Goal: Transaction & Acquisition: Purchase product/service

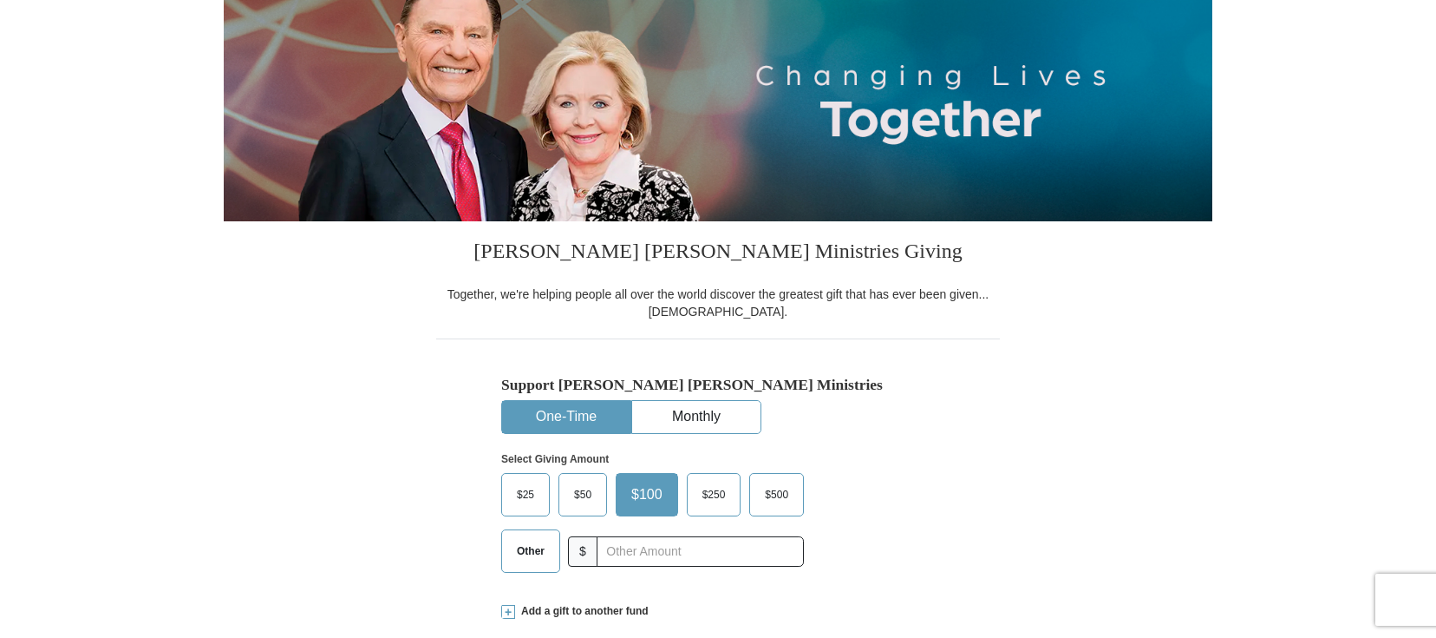
scroll to position [218, 0]
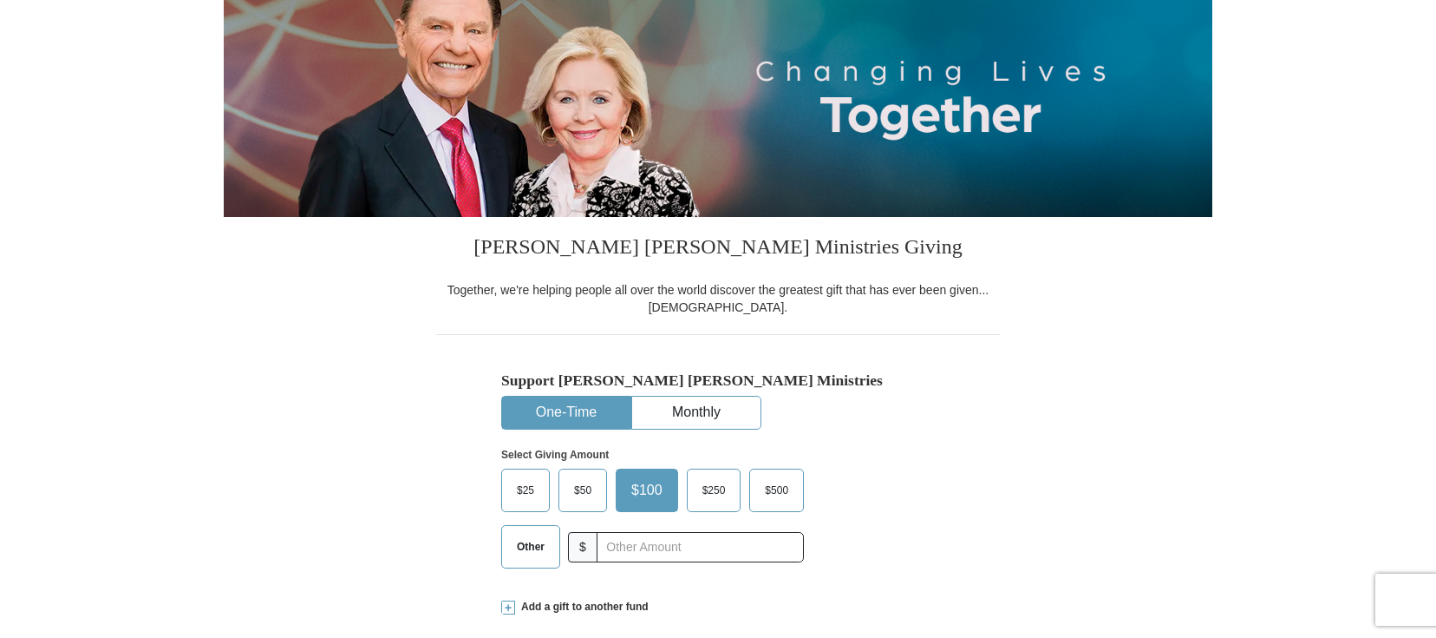
click at [530, 494] on span "$25" at bounding box center [525, 490] width 35 height 26
click at [0, 0] on input "$25" at bounding box center [0, 0] width 0 height 0
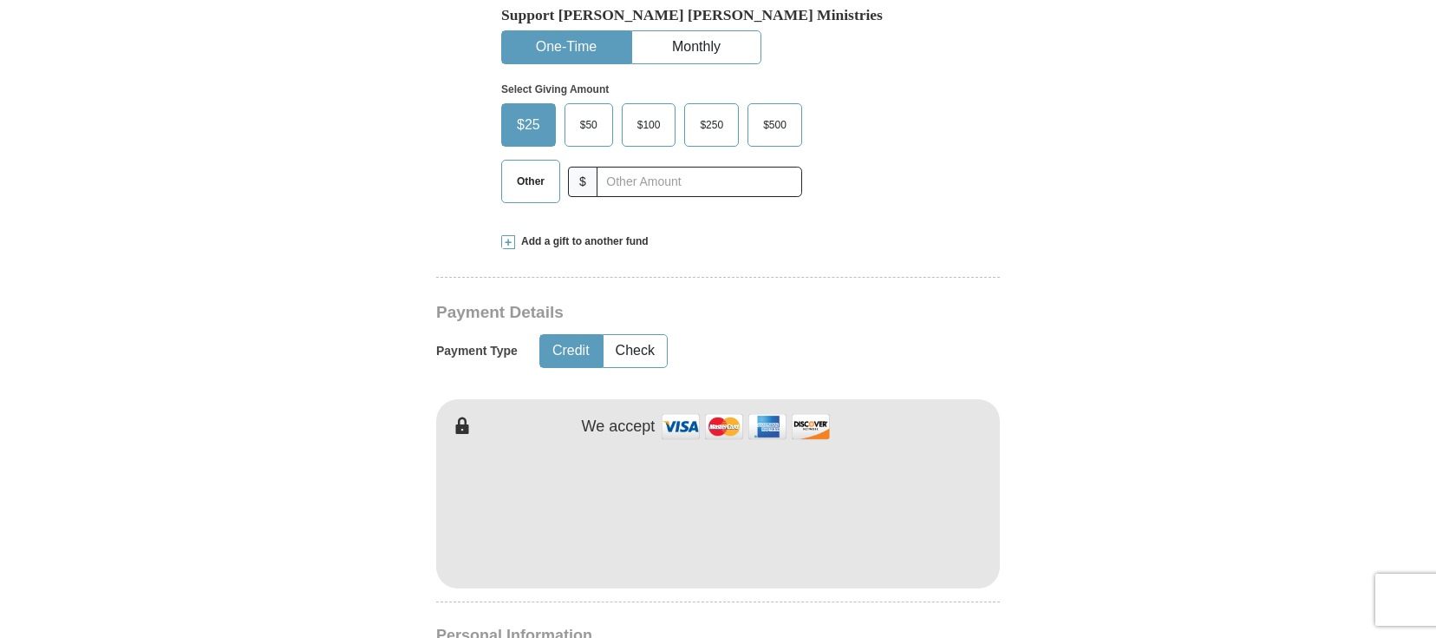
scroll to position [582, 0]
type input "[PERSON_NAME]"
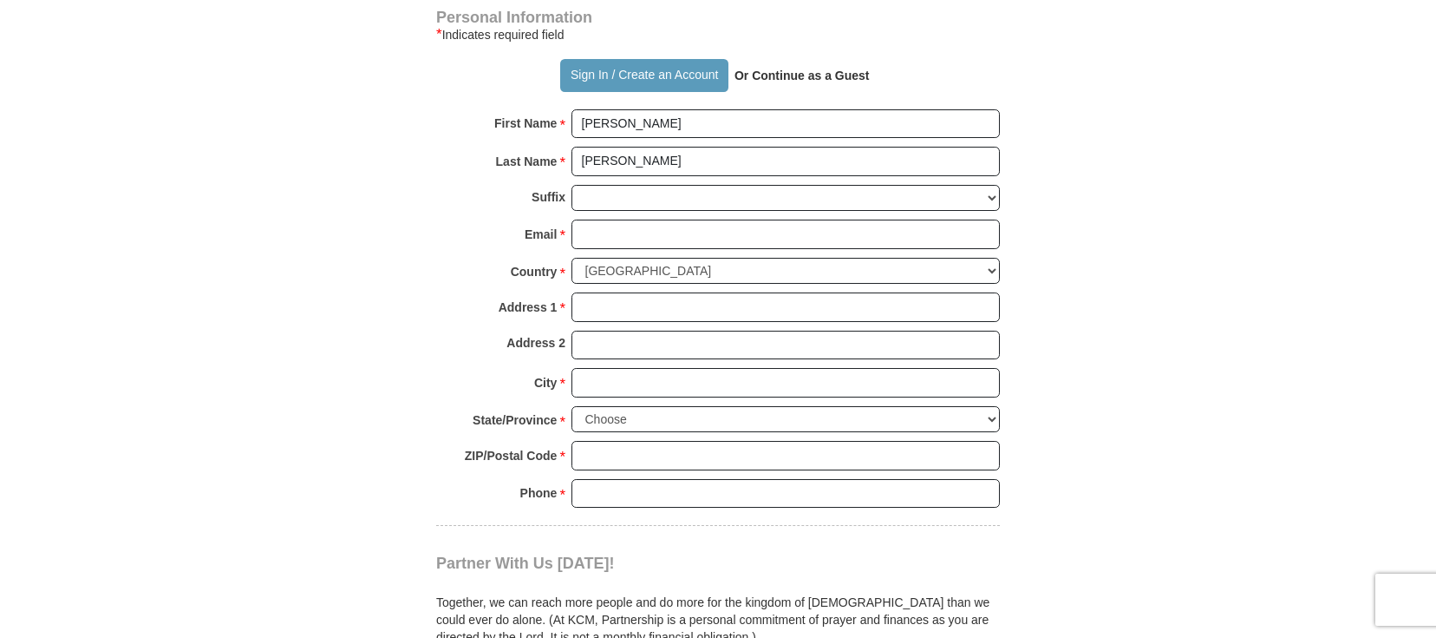
scroll to position [1203, 0]
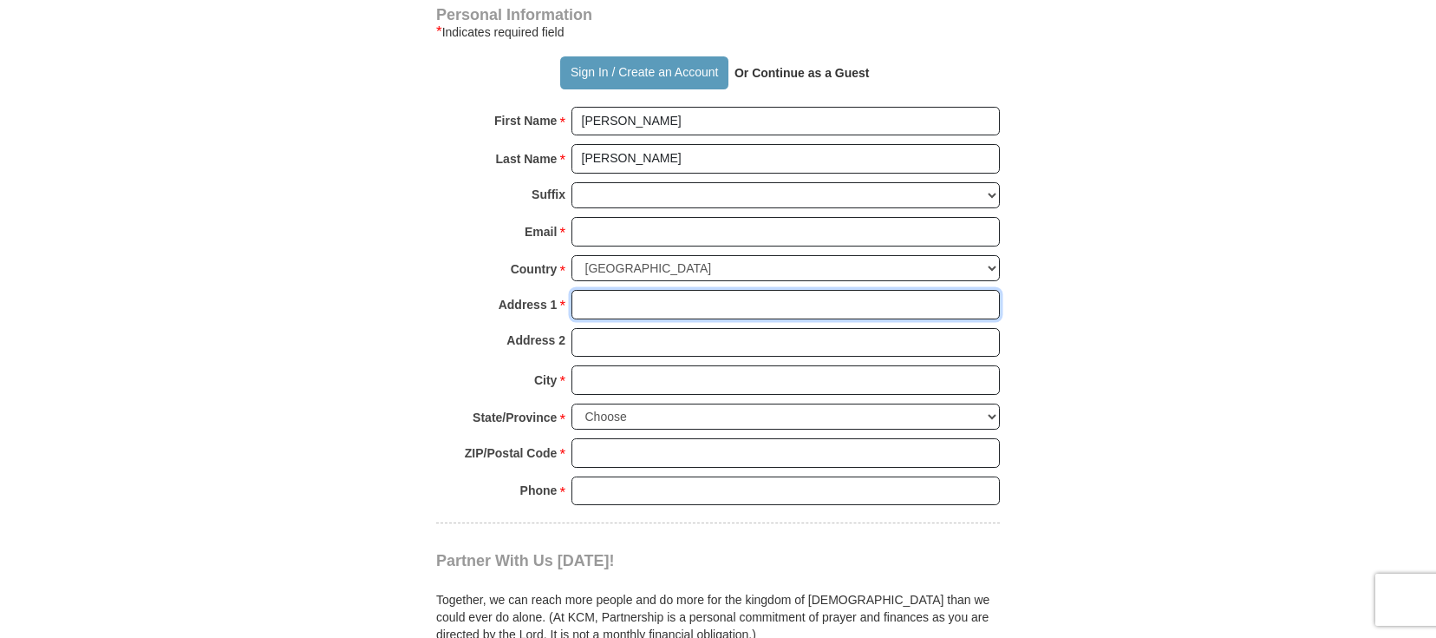
click at [642, 312] on input "Address 1 *" at bounding box center [786, 304] width 429 height 29
type input "[STREET_ADDRESS]"
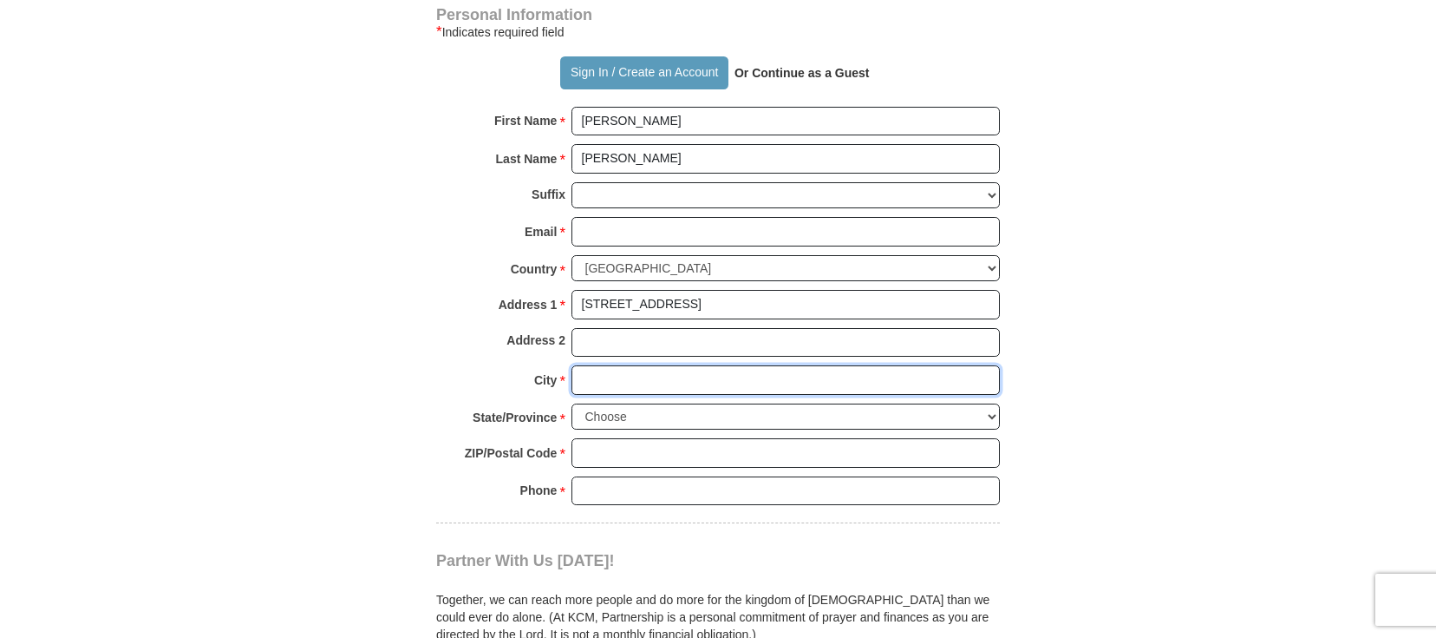
click at [631, 389] on input "City *" at bounding box center [786, 379] width 429 height 29
type input "Conroe"
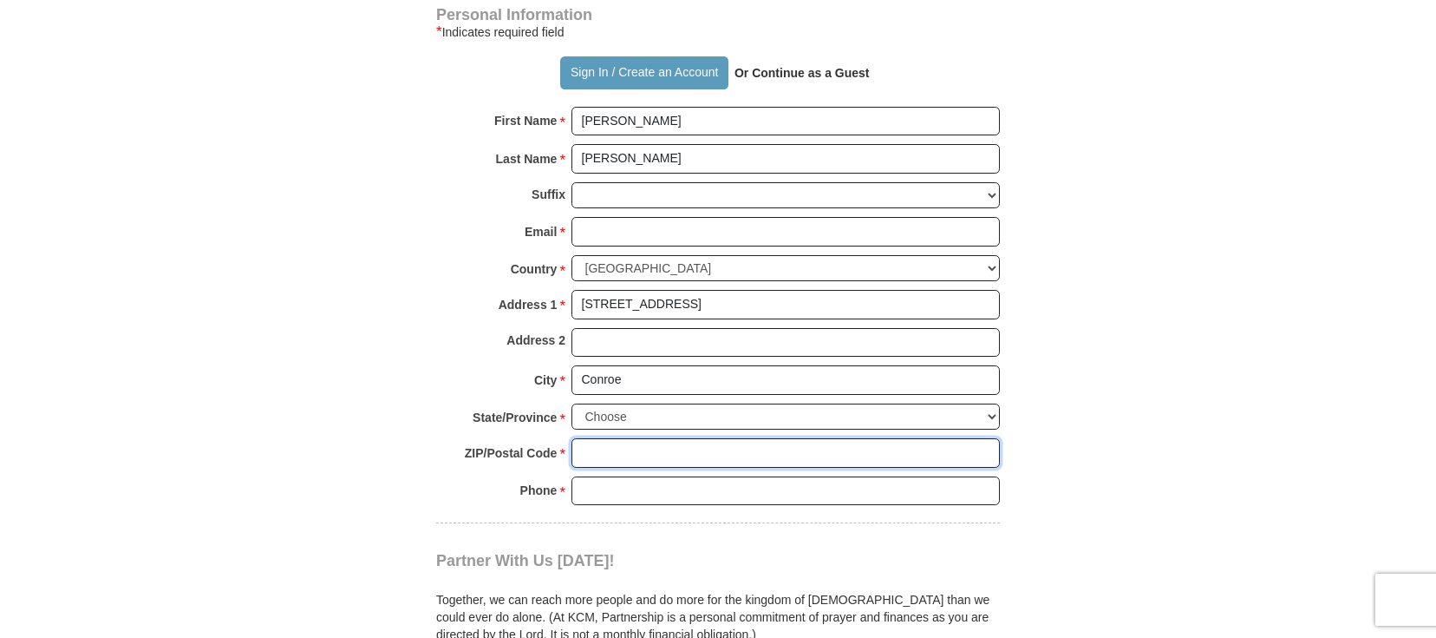
click at [649, 451] on input "ZIP/Postal Code *" at bounding box center [786, 452] width 429 height 29
type input "77377"
click at [640, 509] on div "Phone * * Please enter Phone Number Please enter Phone" at bounding box center [718, 495] width 564 height 38
click at [644, 504] on input "Phone * *" at bounding box center [786, 490] width 429 height 29
type input "7199300547"
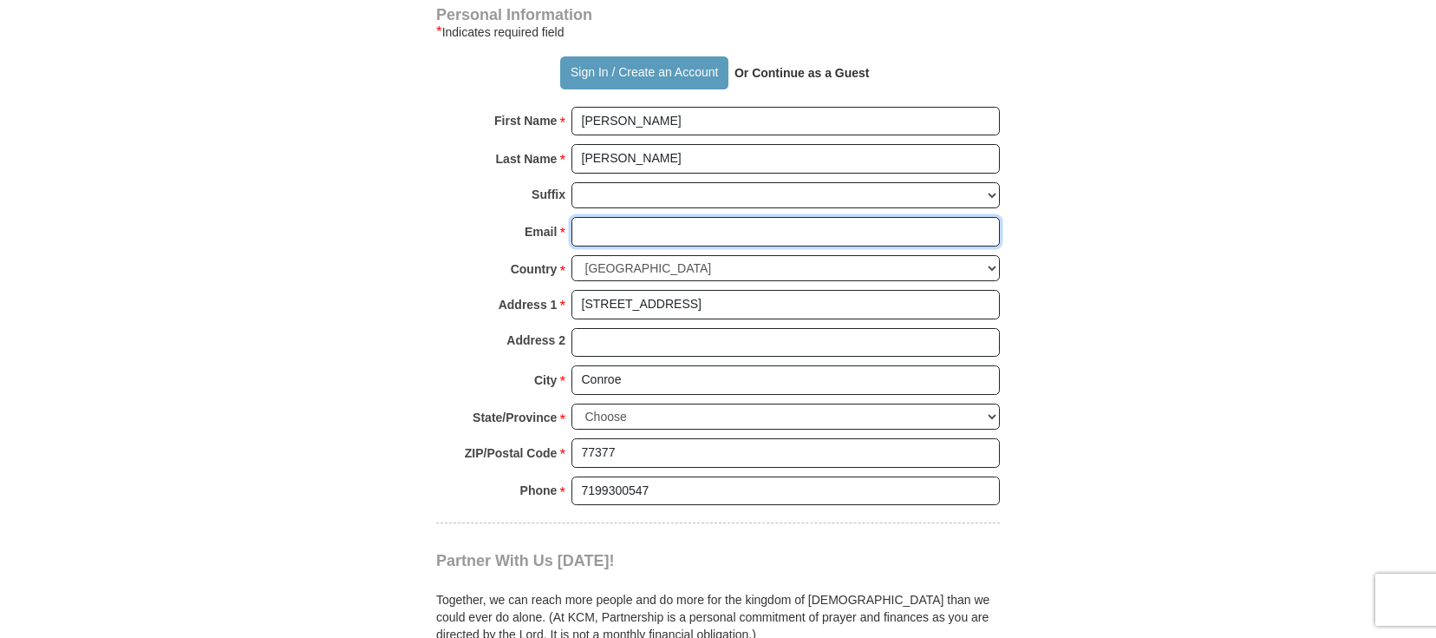
click at [644, 230] on input "Email *" at bounding box center [786, 231] width 429 height 29
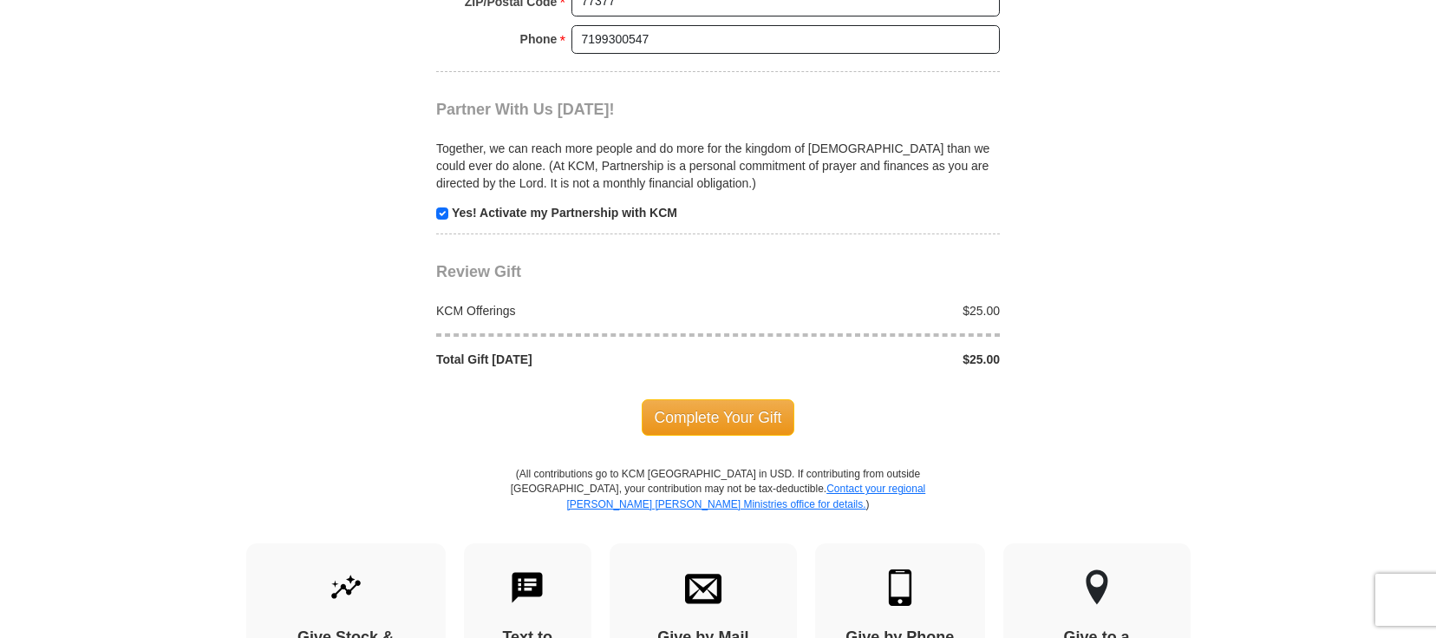
scroll to position [1660, 0]
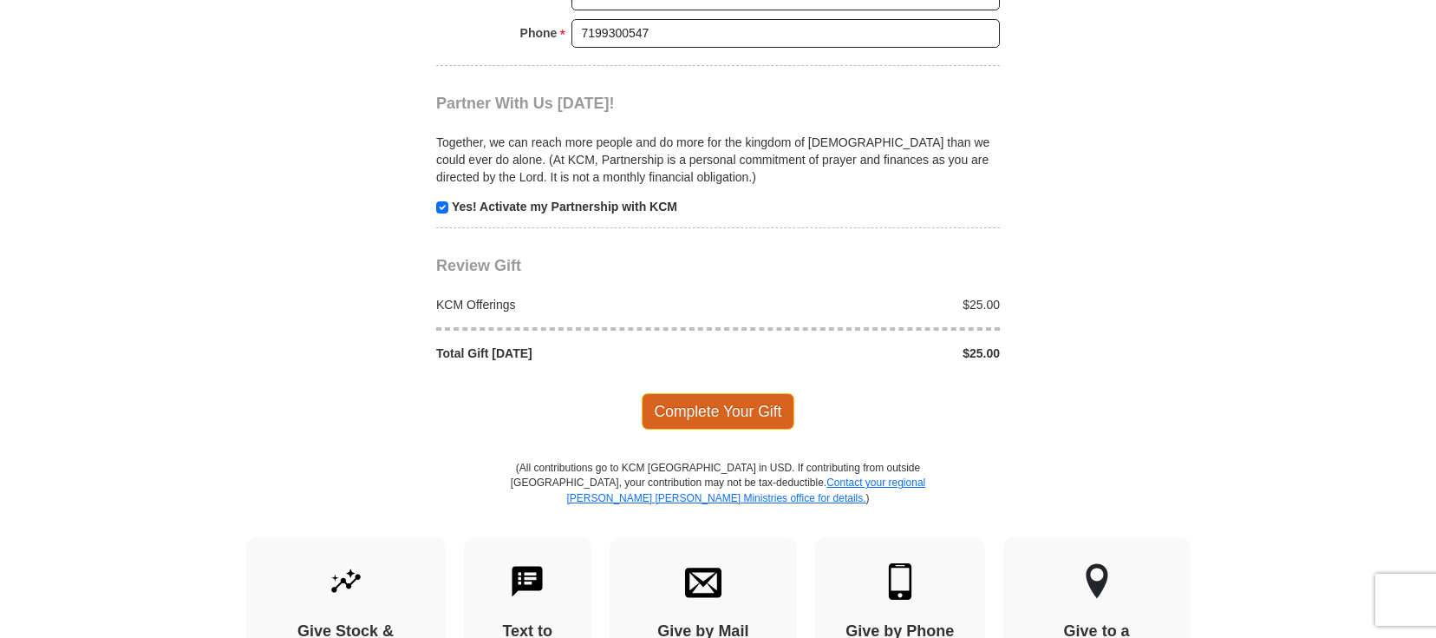
type input "[EMAIL_ADDRESS][DOMAIN_NAME]"
click at [666, 407] on span "Complete Your Gift" at bounding box center [719, 411] width 154 height 36
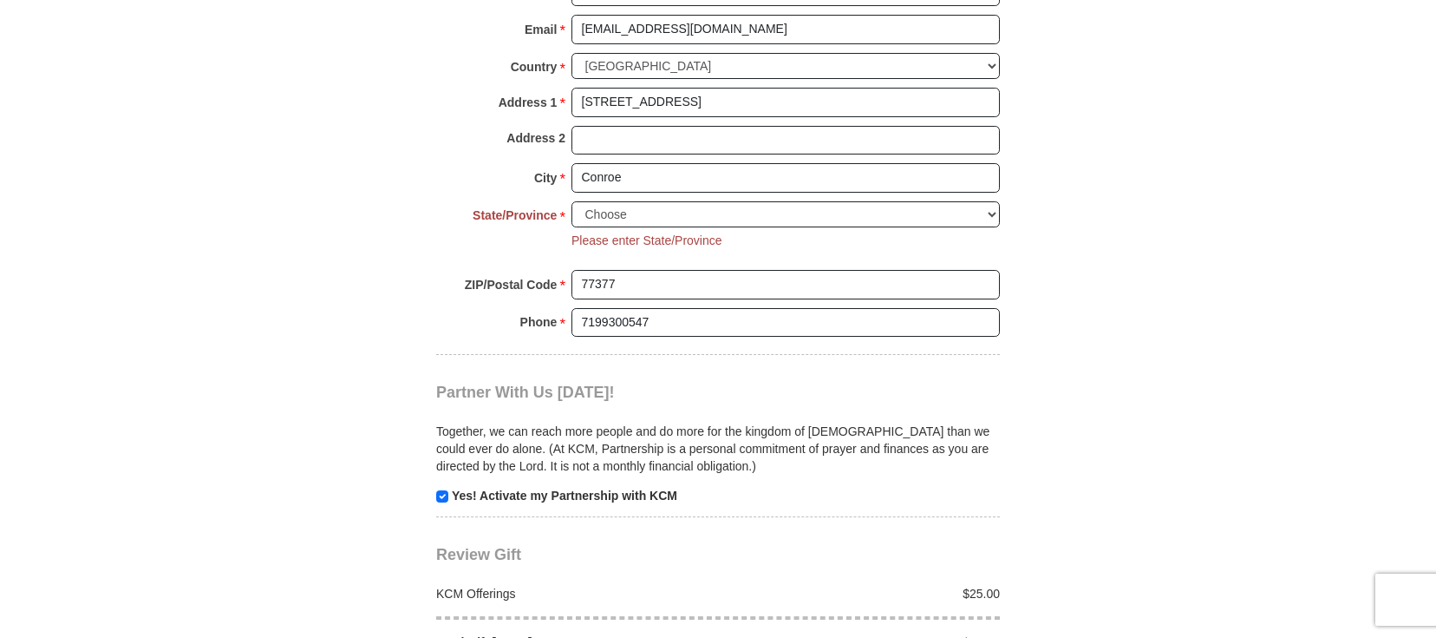
scroll to position [1383, 0]
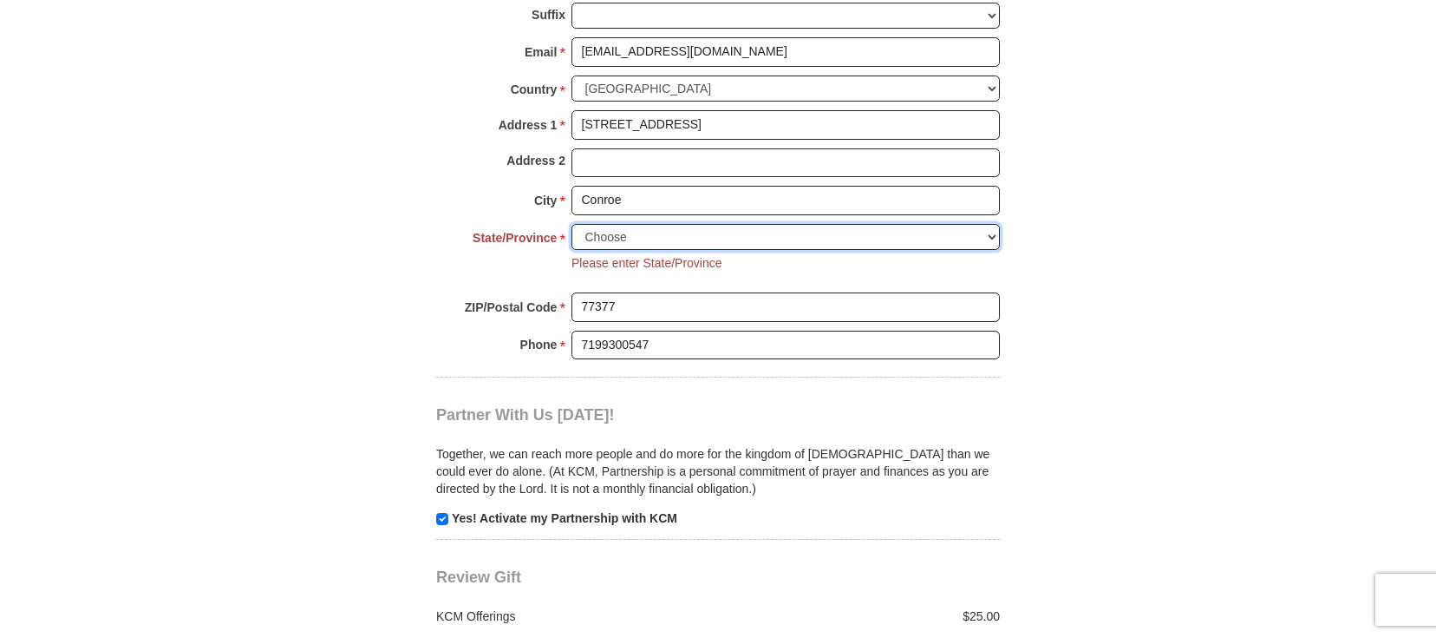
click at [623, 239] on select "Choose [US_STATE] [US_STATE] [US_STATE] [US_STATE] [US_STATE] Armed Forces Amer…" at bounding box center [786, 237] width 429 height 27
select select "[GEOGRAPHIC_DATA]"
click at [572, 224] on select "Choose [US_STATE] [US_STATE] [US_STATE] [US_STATE] [US_STATE] Armed Forces Amer…" at bounding box center [786, 237] width 429 height 27
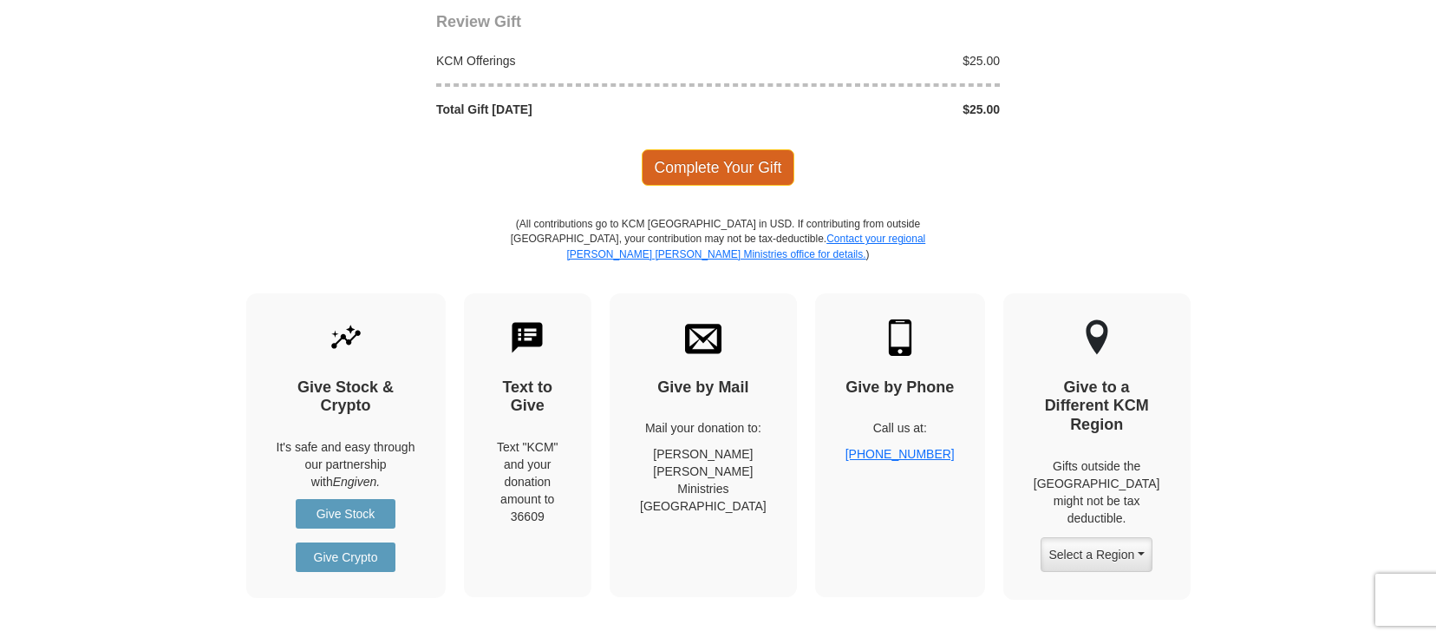
click at [737, 163] on span "Complete Your Gift" at bounding box center [719, 167] width 154 height 36
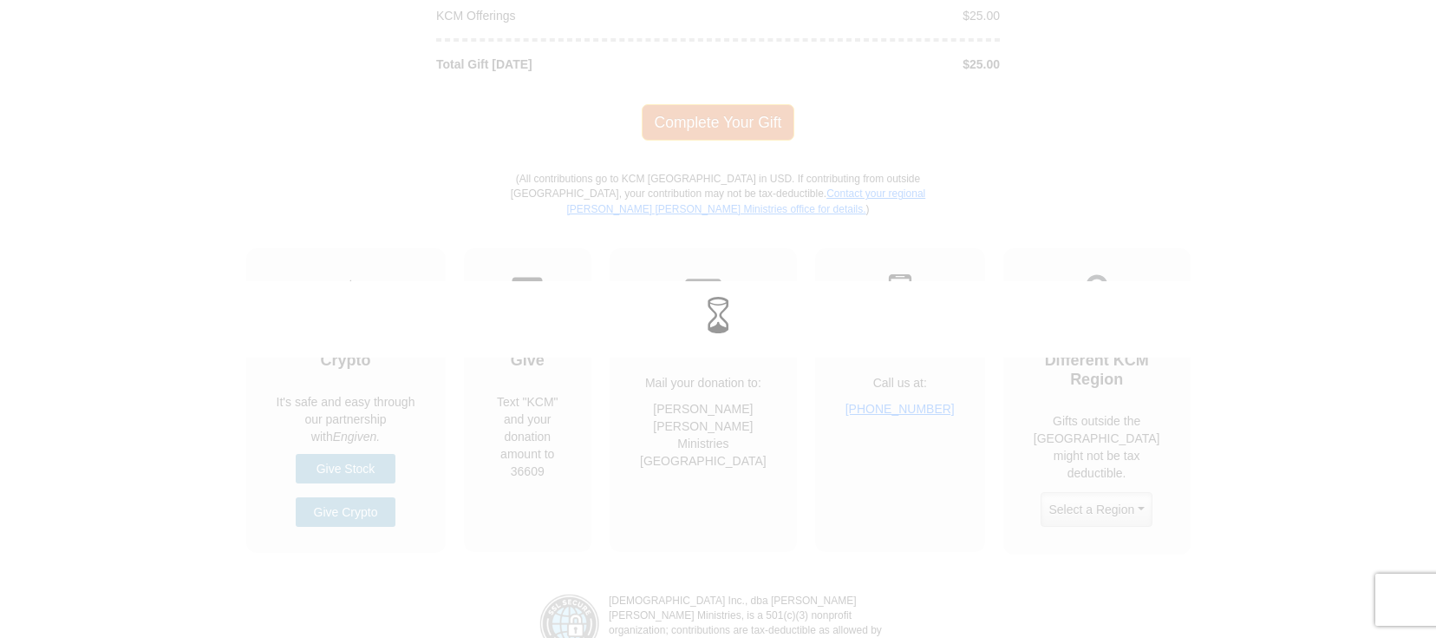
scroll to position [1915, 0]
